Goal: Transaction & Acquisition: Book appointment/travel/reservation

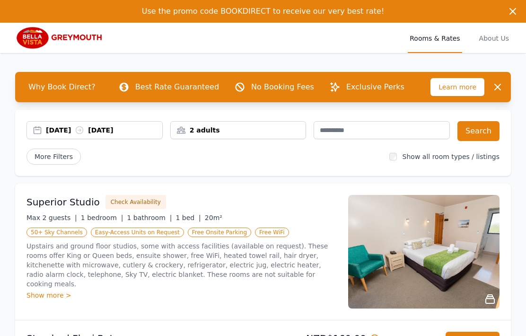
click at [55, 291] on div "Show more >" at bounding box center [182, 295] width 310 height 9
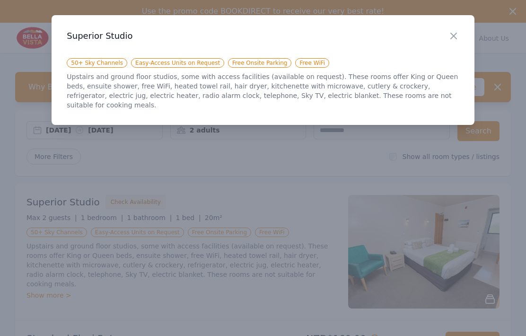
click at [453, 35] on icon "button" at bounding box center [454, 36] width 6 height 6
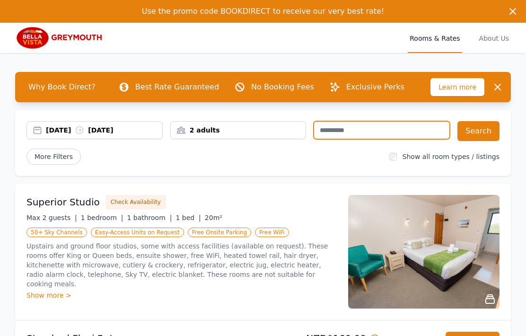
click at [365, 131] on input "text" at bounding box center [382, 130] width 136 height 18
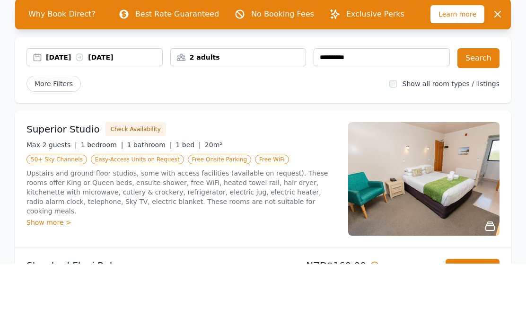
scroll to position [73, 0]
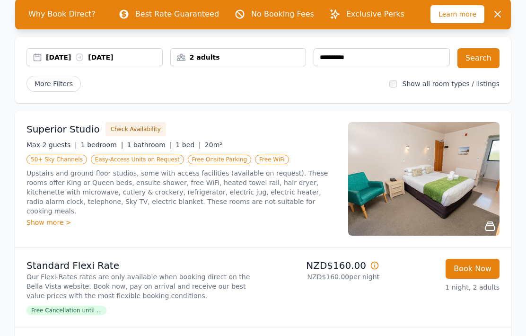
click at [485, 59] on button "Search" at bounding box center [479, 58] width 42 height 20
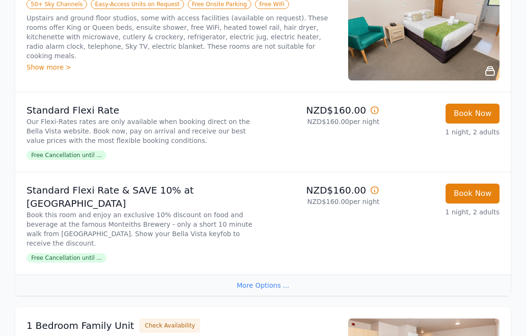
scroll to position [260, 0]
click at [269, 275] on div "More Options ..." at bounding box center [263, 285] width 496 height 21
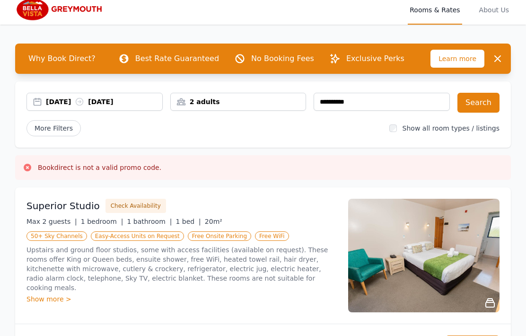
scroll to position [0, 0]
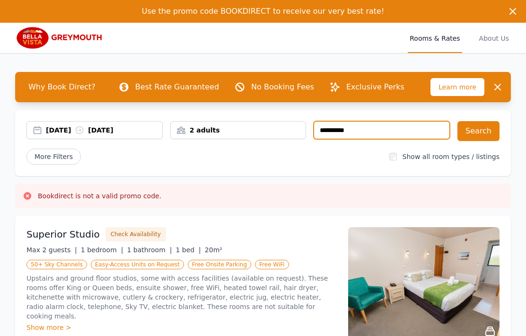
click at [378, 129] on input "**********" at bounding box center [382, 130] width 136 height 18
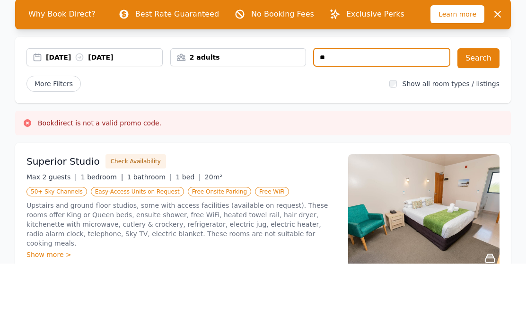
type input "*"
type input "**********"
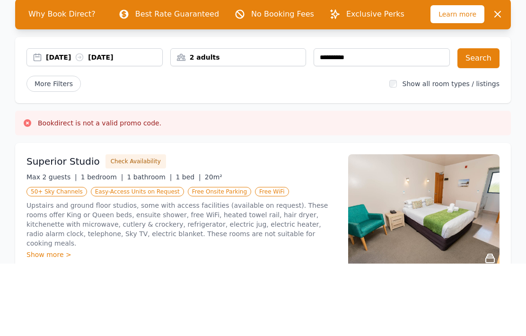
click at [485, 121] on button "Search" at bounding box center [479, 131] width 42 height 20
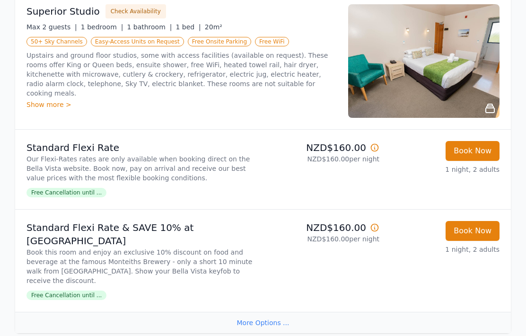
scroll to position [223, 0]
click at [266, 312] on div "More Options ..." at bounding box center [263, 322] width 496 height 21
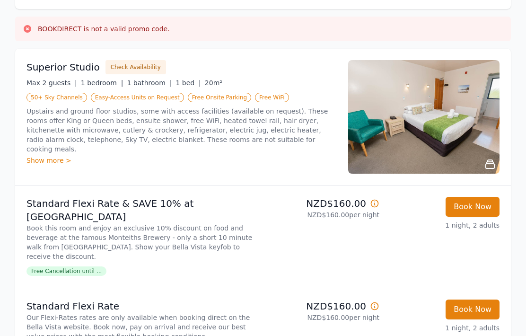
scroll to position [162, 0]
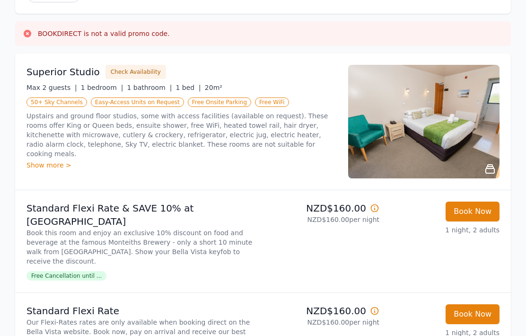
click at [135, 71] on button "Check Availability" at bounding box center [136, 72] width 61 height 14
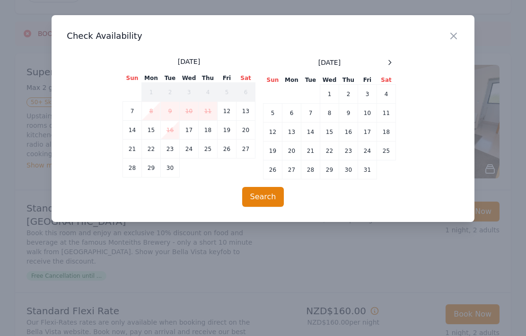
click at [137, 113] on td "7" at bounding box center [132, 111] width 19 height 19
click at [268, 195] on button "Search" at bounding box center [263, 197] width 42 height 20
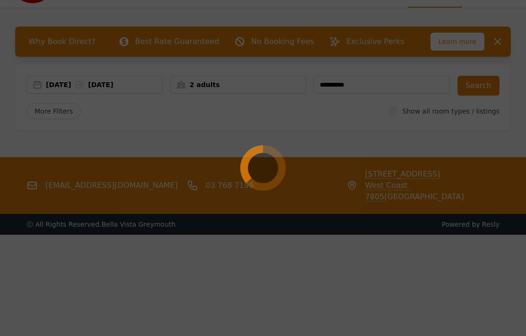
click at [393, 227] on div at bounding box center [263, 168] width 526 height 336
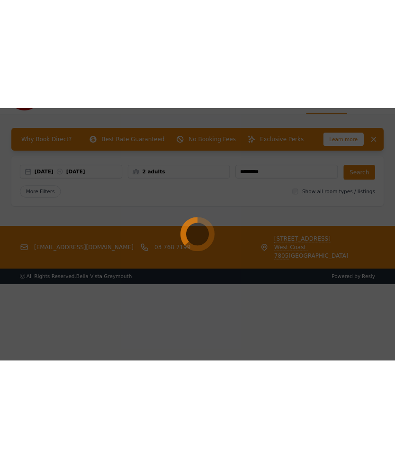
scroll to position [0, 0]
